Goal: Task Accomplishment & Management: Manage account settings

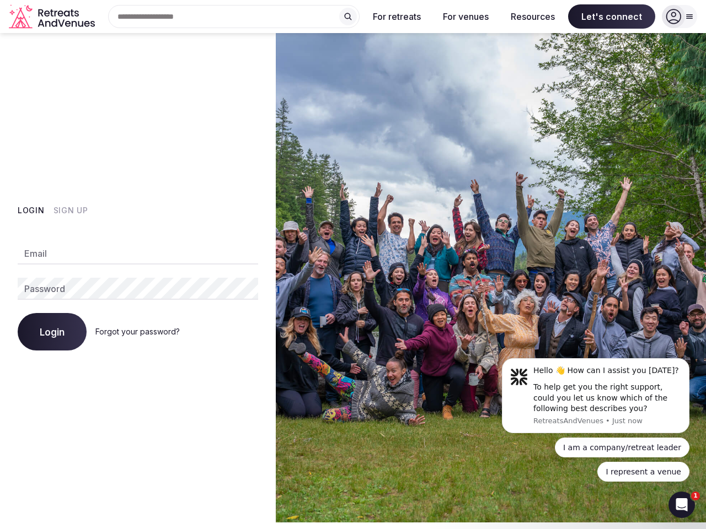
click at [353, 265] on img at bounding box center [491, 278] width 430 height 490
click at [234, 17] on div "Search Popular Destinations [GEOGRAPHIC_DATA], [GEOGRAPHIC_DATA] [GEOGRAPHIC_DA…" at bounding box center [229, 16] width 260 height 23
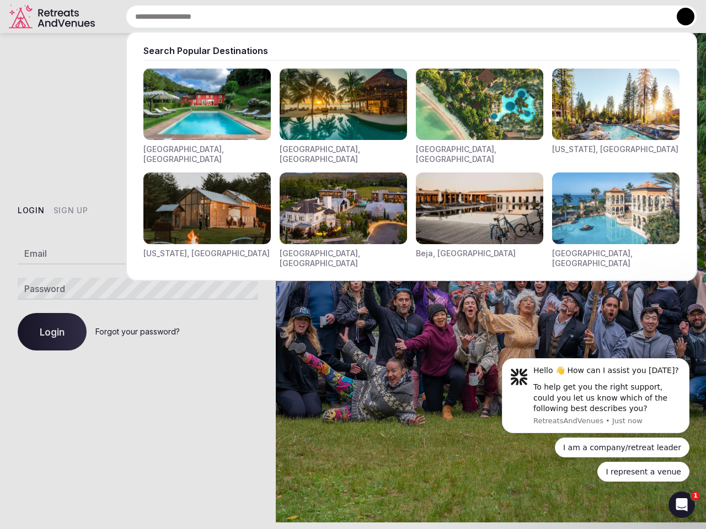
click at [348, 17] on input "text" at bounding box center [411, 16] width 571 height 23
click at [397, 17] on input "text" at bounding box center [411, 16] width 571 height 23
click at [465, 17] on input "text" at bounding box center [411, 16] width 571 height 23
click at [533, 17] on input "text" at bounding box center [411, 16] width 571 height 23
click at [612, 17] on input "text" at bounding box center [411, 16] width 571 height 23
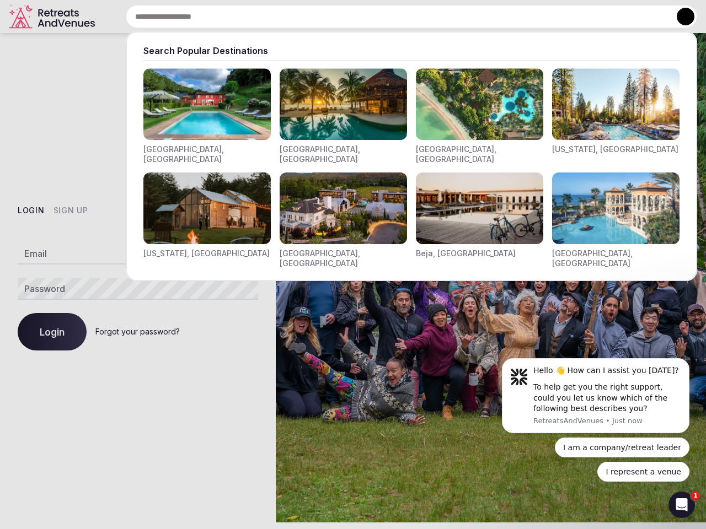
click at [679, 17] on button at bounding box center [686, 17] width 18 height 18
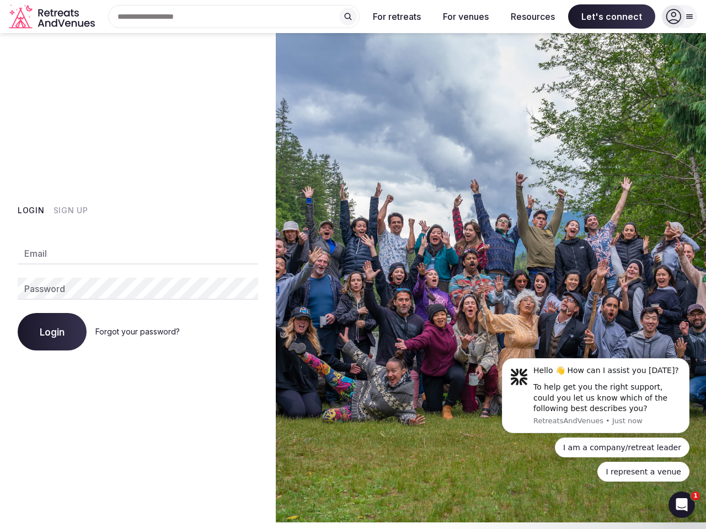
click at [31, 211] on button "Login" at bounding box center [31, 210] width 27 height 11
click at [70, 211] on button "Sign Up" at bounding box center [70, 210] width 35 height 11
